Goal: Transaction & Acquisition: Purchase product/service

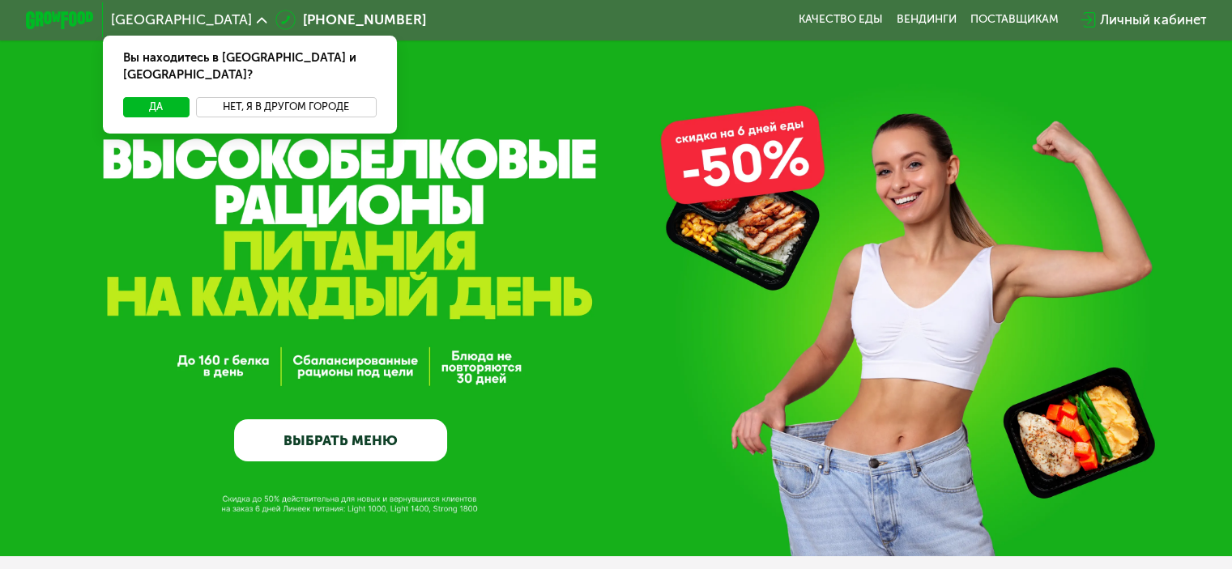
click at [249, 97] on button "Нет, я в другом городе" at bounding box center [286, 107] width 181 height 20
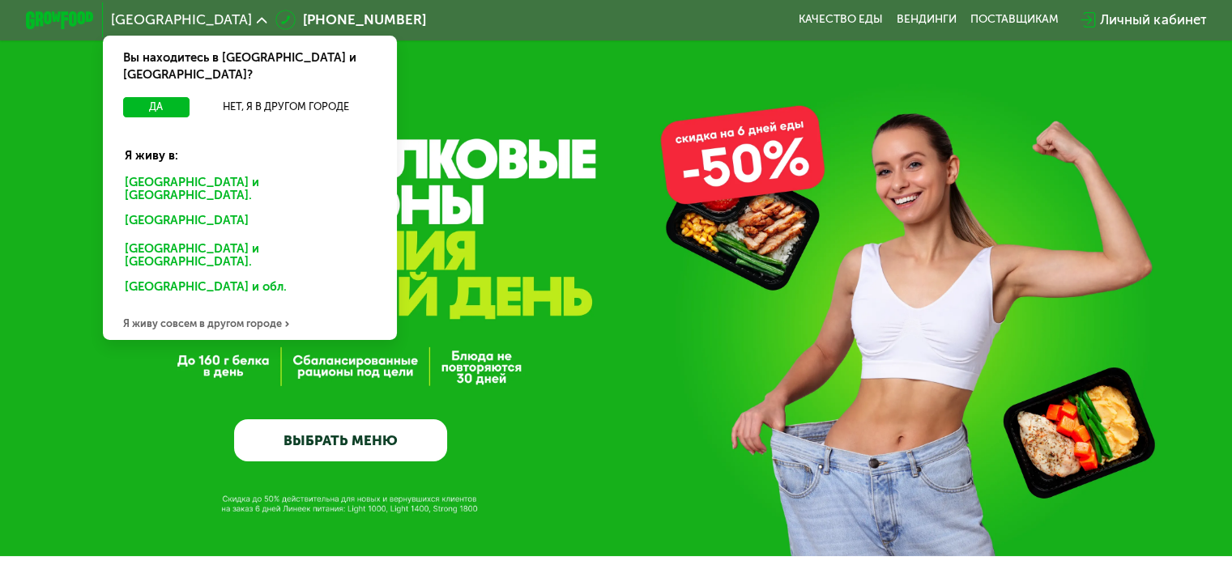
click at [216, 172] on div "[GEOGRAPHIC_DATA] и [GEOGRAPHIC_DATA]." at bounding box center [250, 190] width 274 height 36
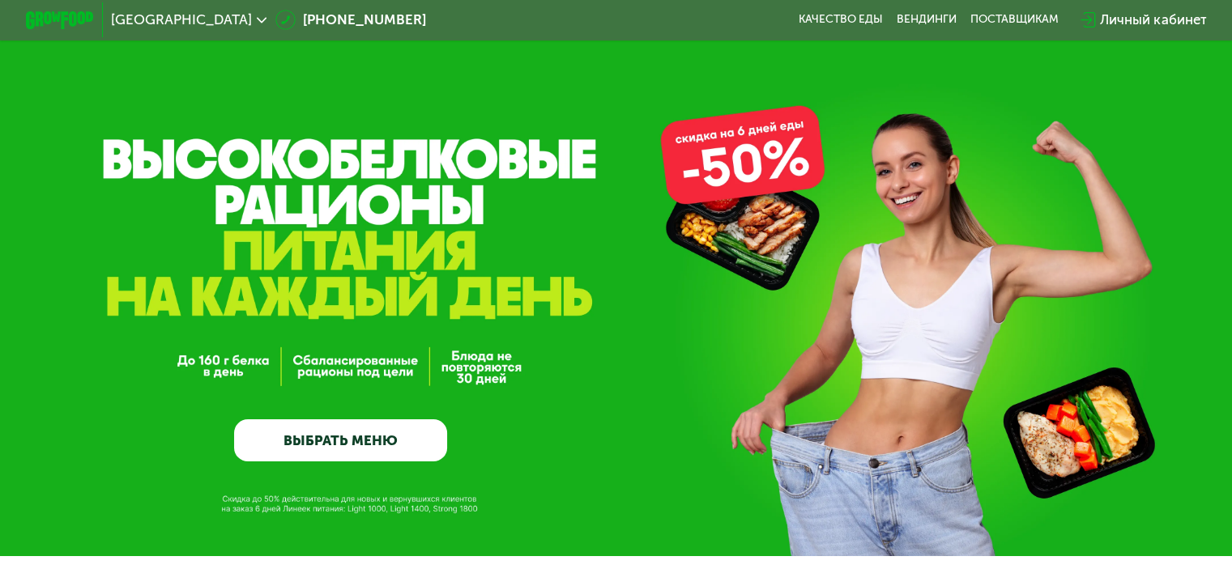
click at [305, 441] on link "ВЫБРАТЬ МЕНЮ" at bounding box center [340, 441] width 213 height 43
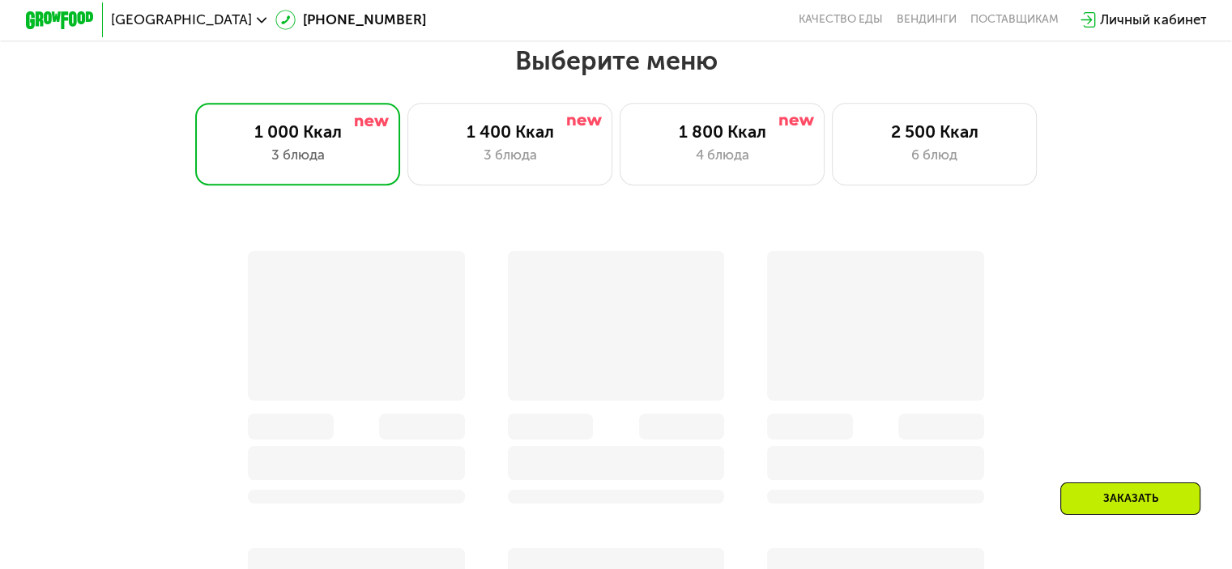
scroll to position [1088, 0]
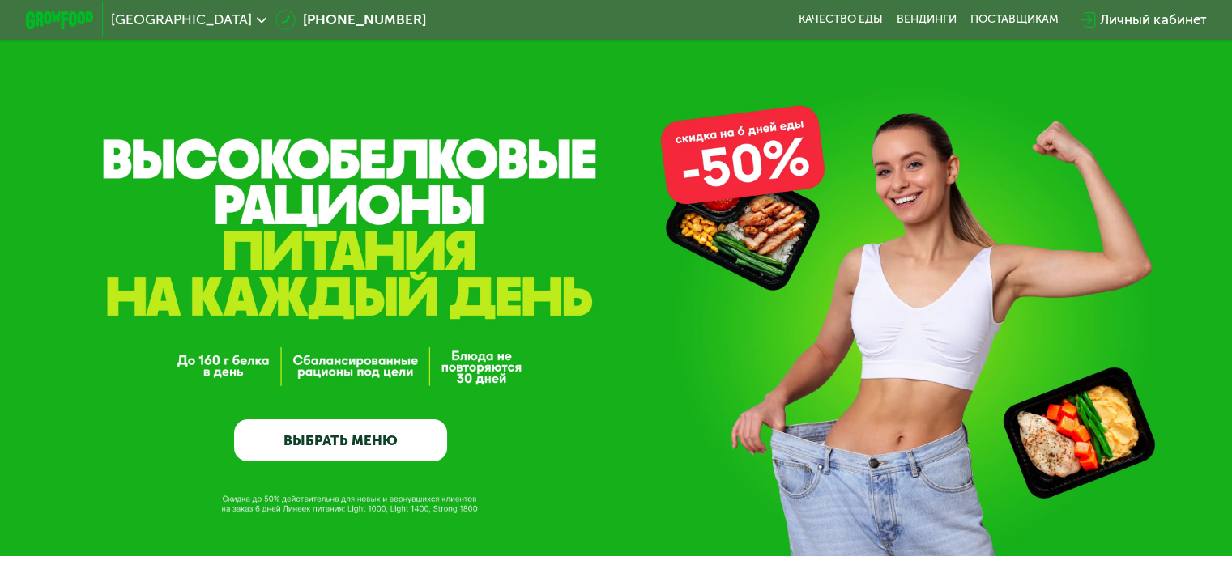
click at [305, 441] on link "ВЫБРАТЬ МЕНЮ" at bounding box center [340, 441] width 213 height 43
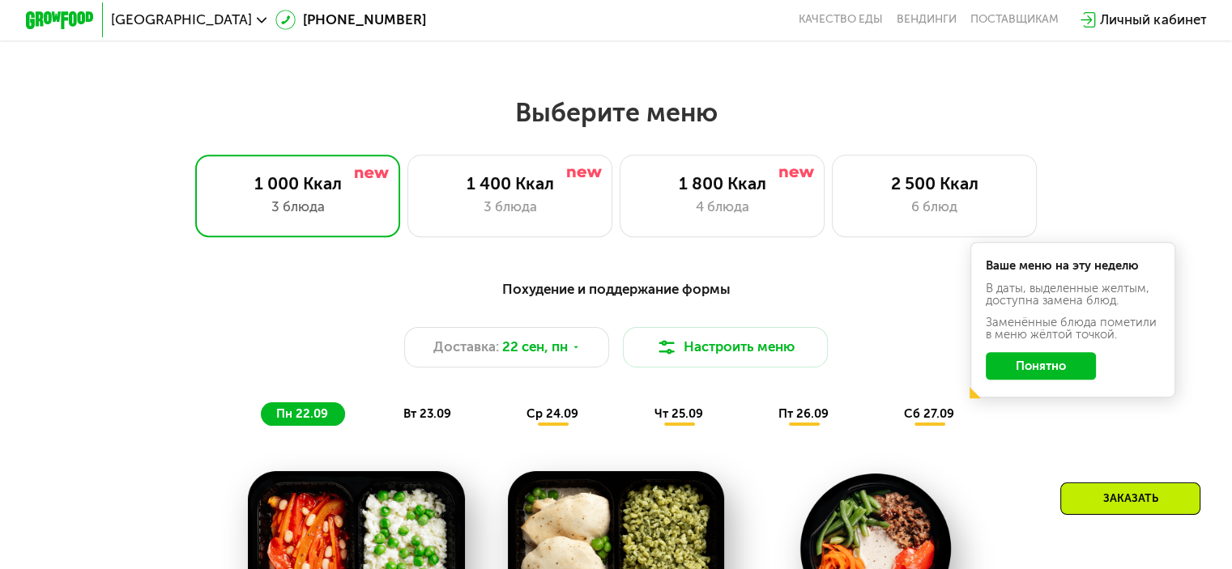
scroll to position [1027, 0]
click at [715, 359] on button "Настроить меню" at bounding box center [726, 347] width 206 height 41
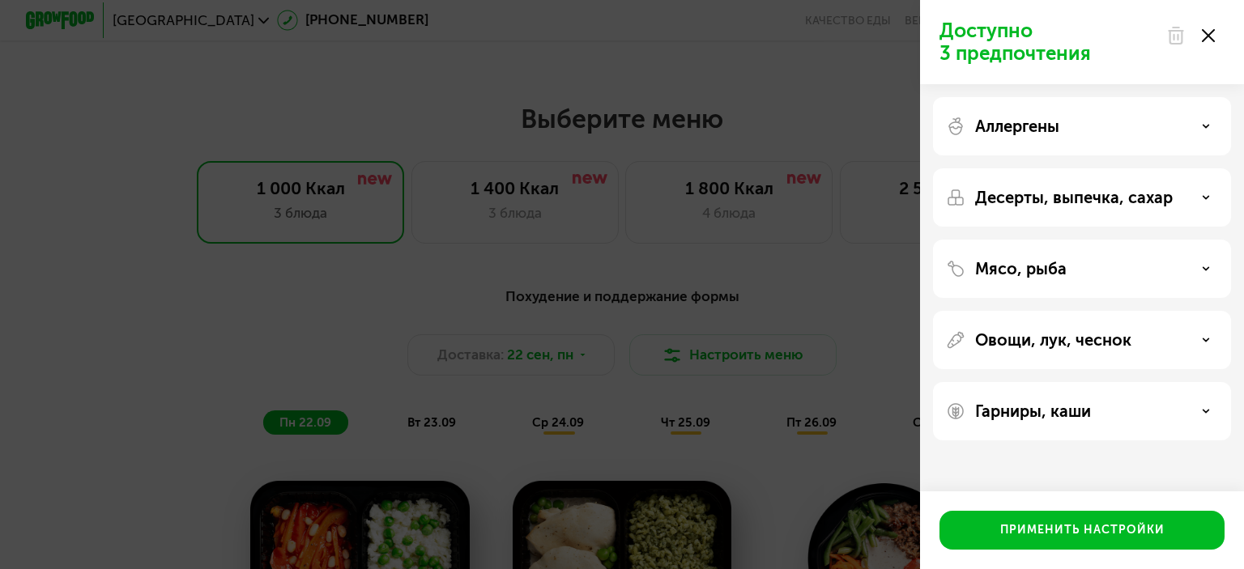
click at [1202, 39] on icon at bounding box center [1208, 35] width 13 height 13
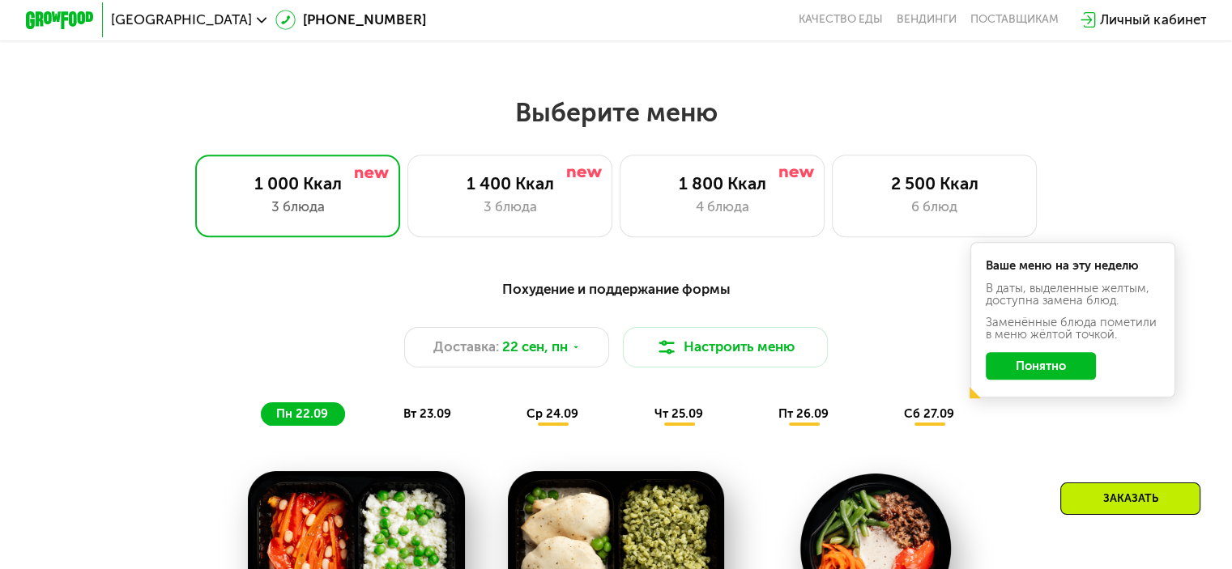
click at [1037, 362] on button "Понятно" at bounding box center [1041, 366] width 110 height 28
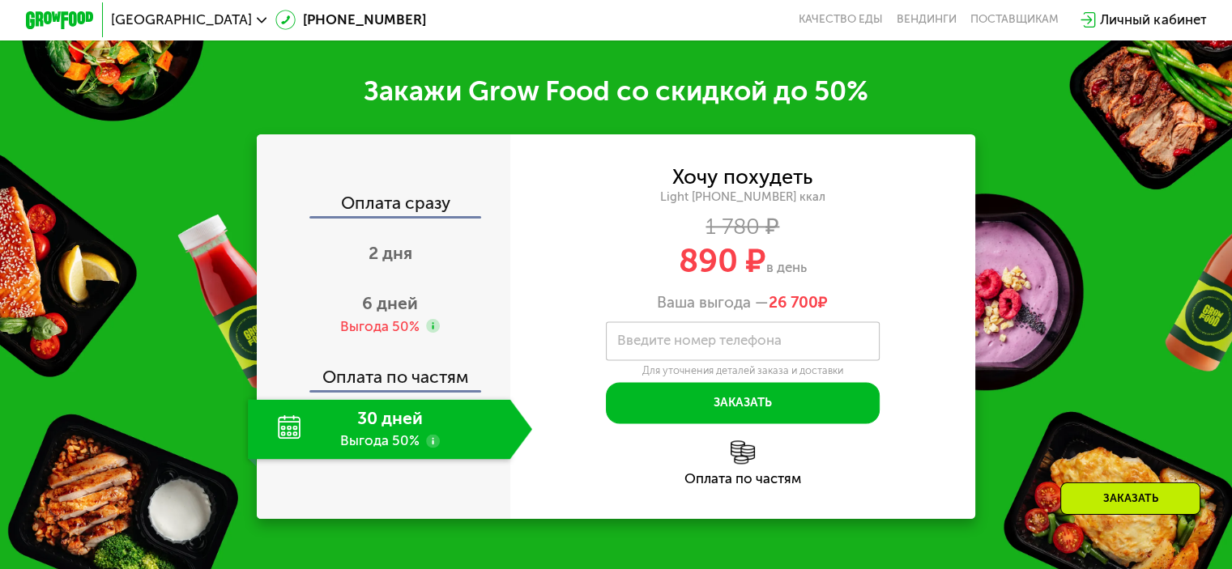
scroll to position [2025, 0]
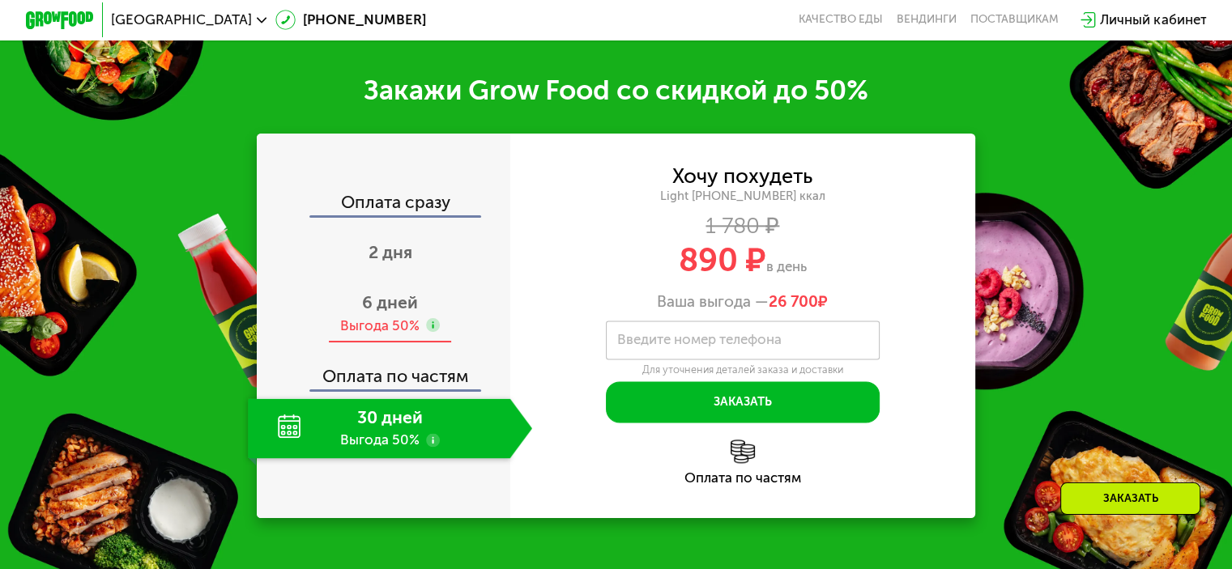
click at [393, 313] on span "6 дней" at bounding box center [390, 302] width 56 height 20
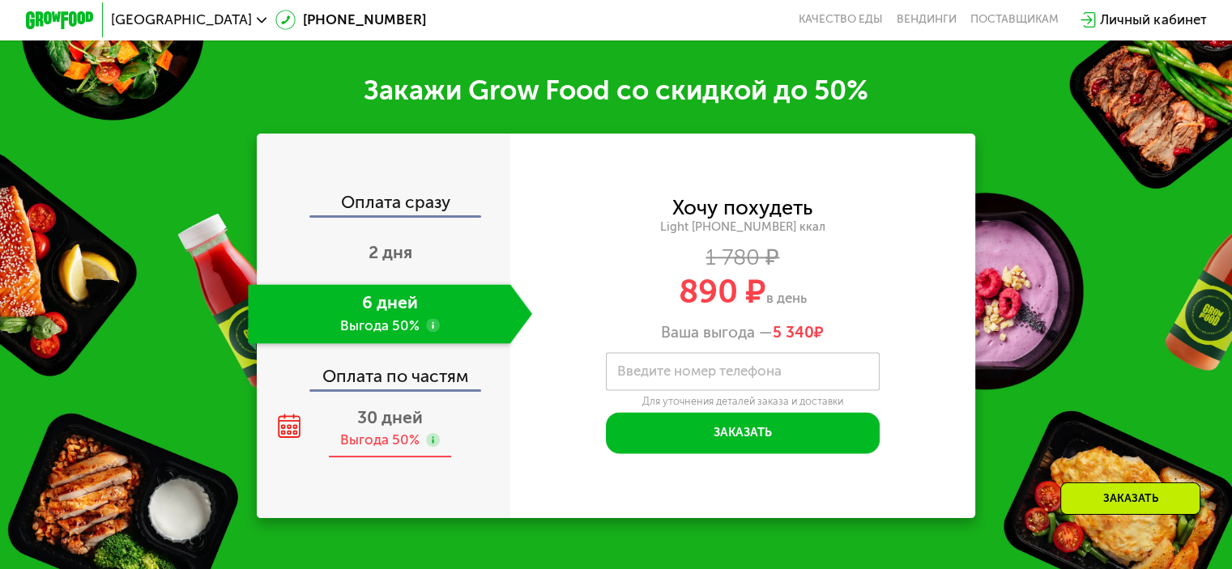
click at [364, 449] on div "Выгода 50%" at bounding box center [379, 440] width 79 height 19
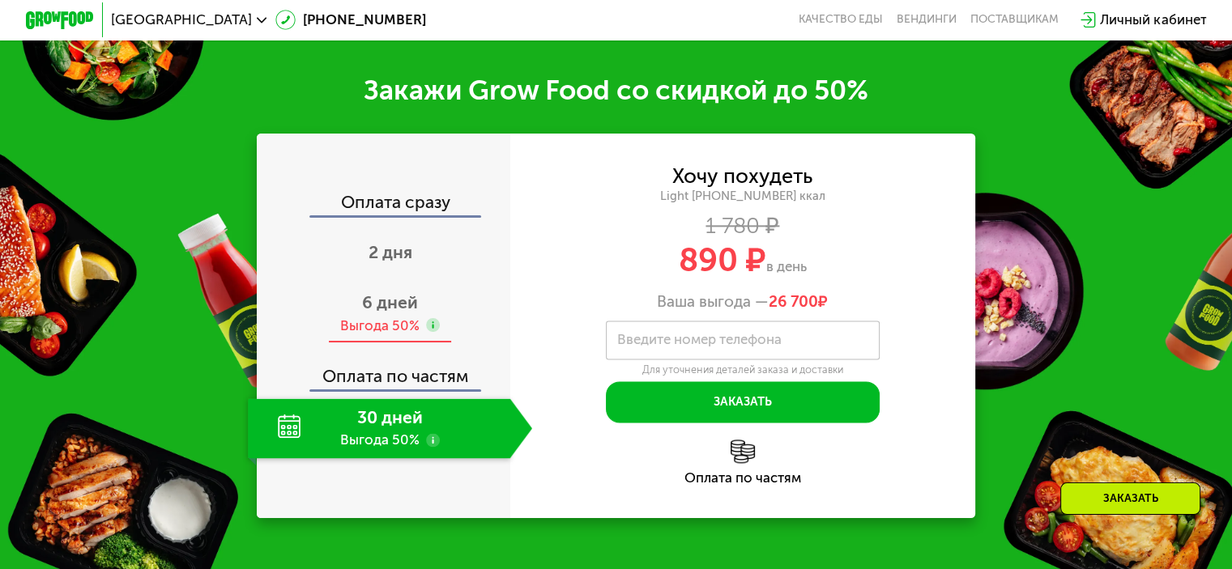
click at [382, 335] on div "Выгода 50%" at bounding box center [379, 326] width 79 height 19
